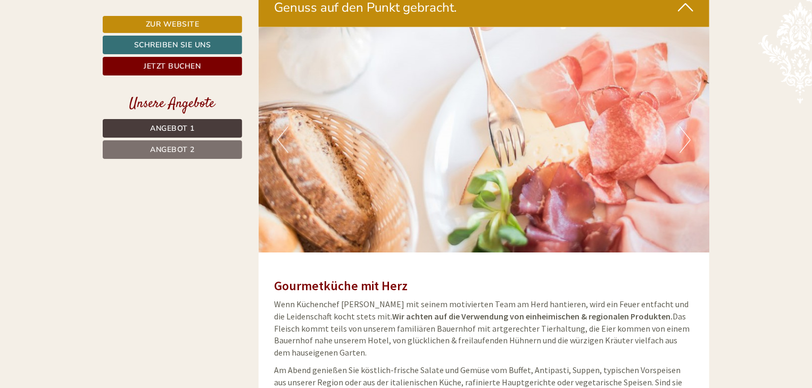
scroll to position [2759, 0]
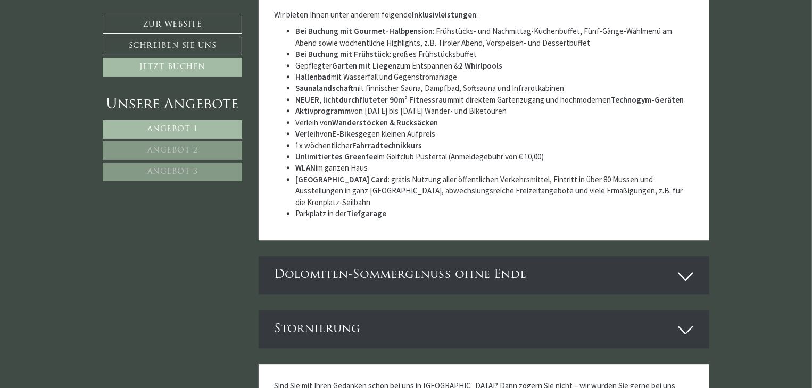
scroll to position [3359, 0]
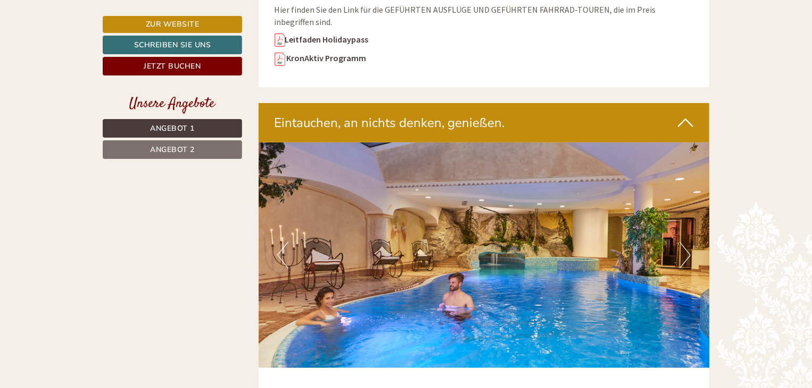
scroll to position [2189, 0]
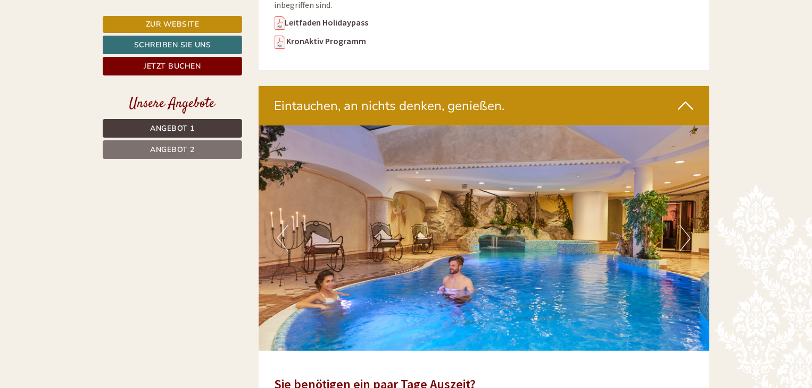
click at [680, 236] on button "Next" at bounding box center [684, 238] width 11 height 27
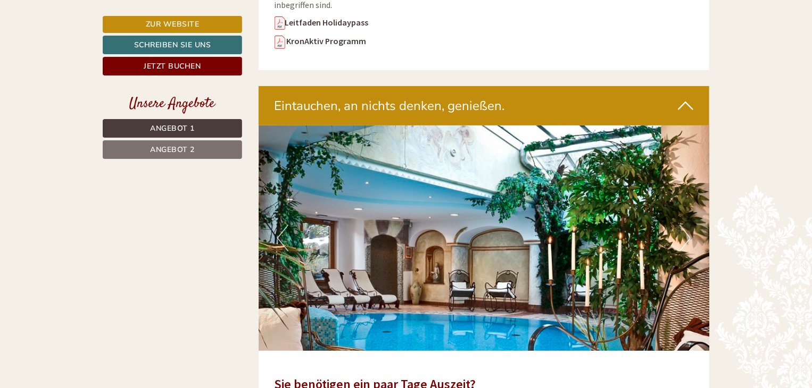
click at [680, 236] on button "Next" at bounding box center [684, 238] width 11 height 27
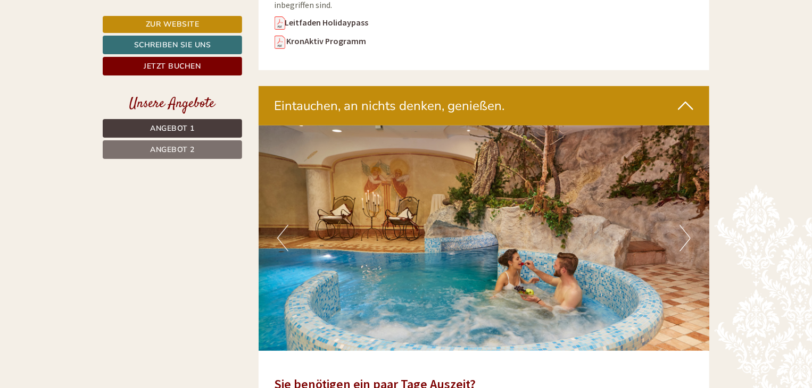
click at [680, 236] on button "Next" at bounding box center [684, 238] width 11 height 27
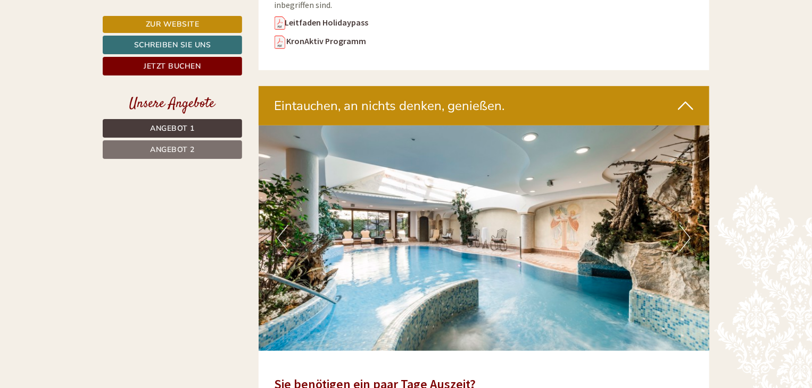
click at [680, 236] on button "Next" at bounding box center [684, 238] width 11 height 27
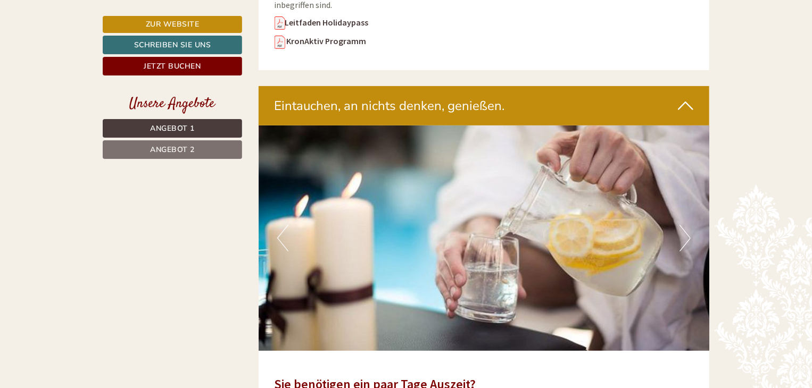
click at [680, 236] on button "Next" at bounding box center [684, 238] width 11 height 27
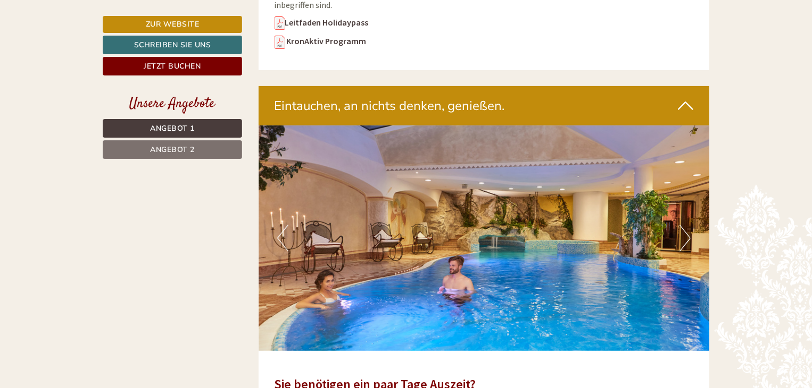
click at [680, 236] on button "Next" at bounding box center [684, 238] width 11 height 27
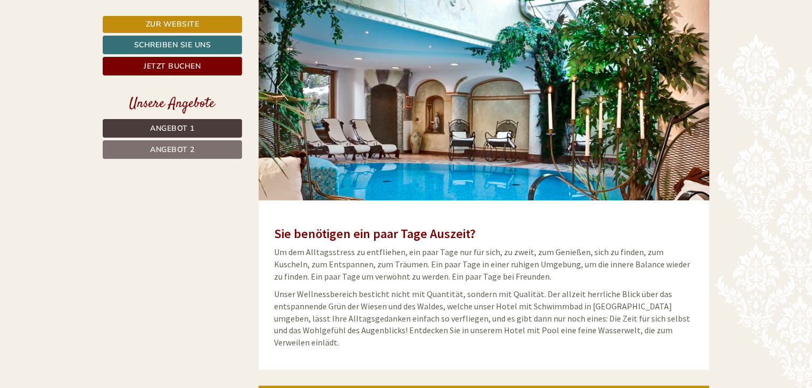
scroll to position [2340, 0]
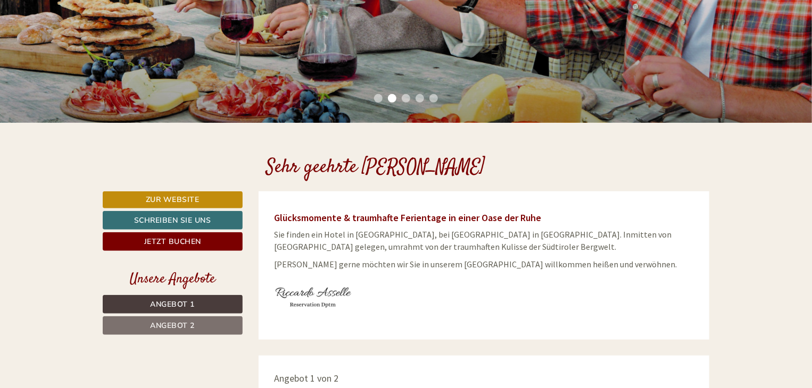
scroll to position [274, 0]
